Goal: Book appointment/travel/reservation

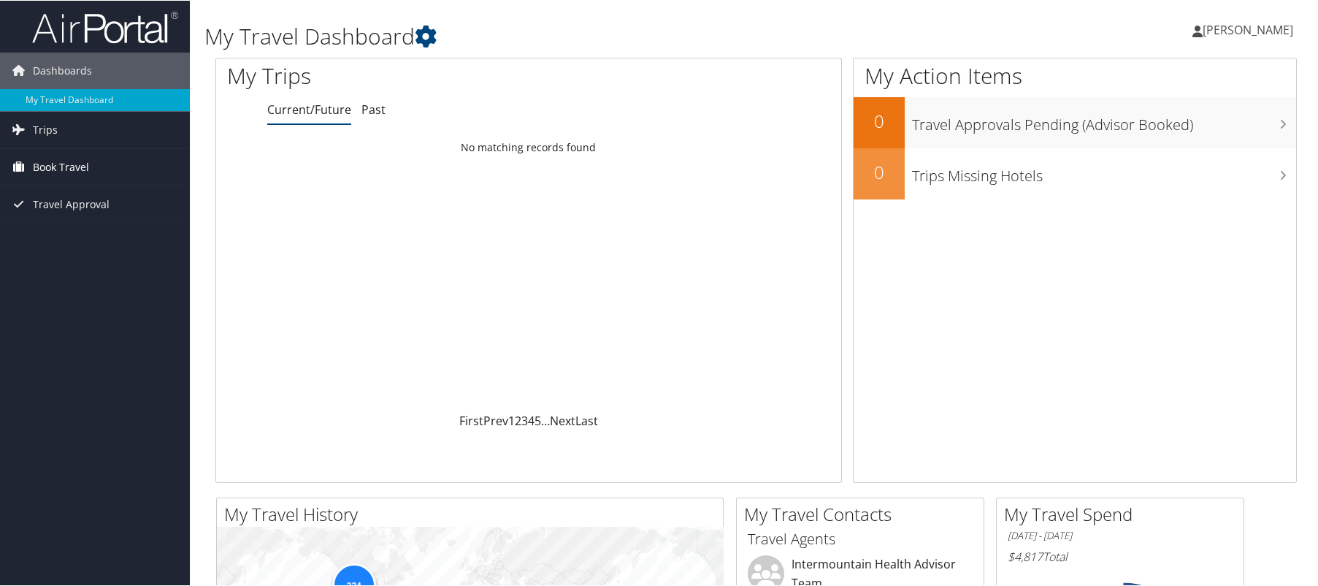
click at [67, 168] on span "Book Travel" at bounding box center [61, 166] width 56 height 37
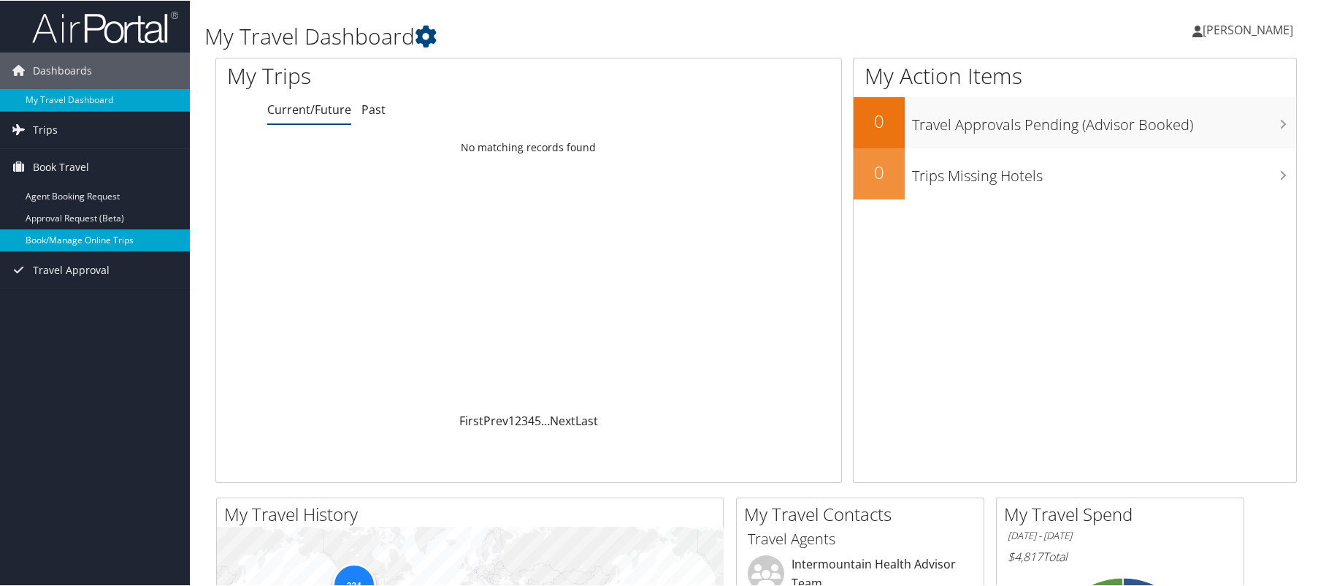
click at [90, 237] on link "Book/Manage Online Trips" at bounding box center [95, 240] width 190 height 22
